Goal: Transaction & Acquisition: Subscribe to service/newsletter

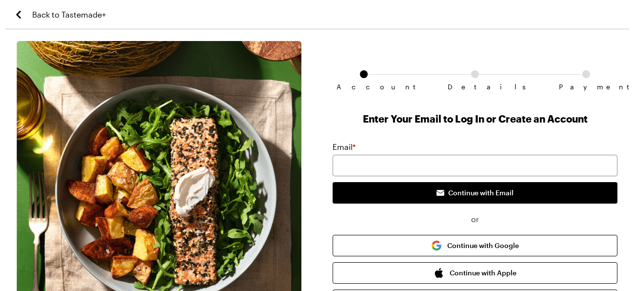
click at [387, 247] on button "Continue with Google" at bounding box center [475, 245] width 285 height 21
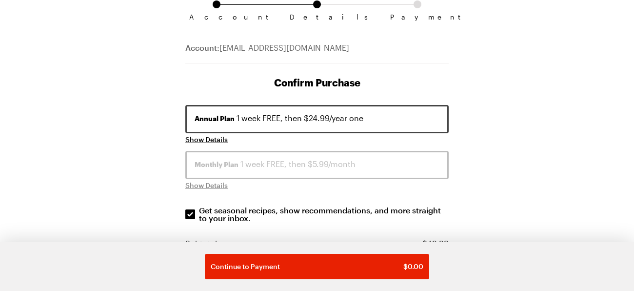
scroll to position [68, 0]
